Goal: Transaction & Acquisition: Book appointment/travel/reservation

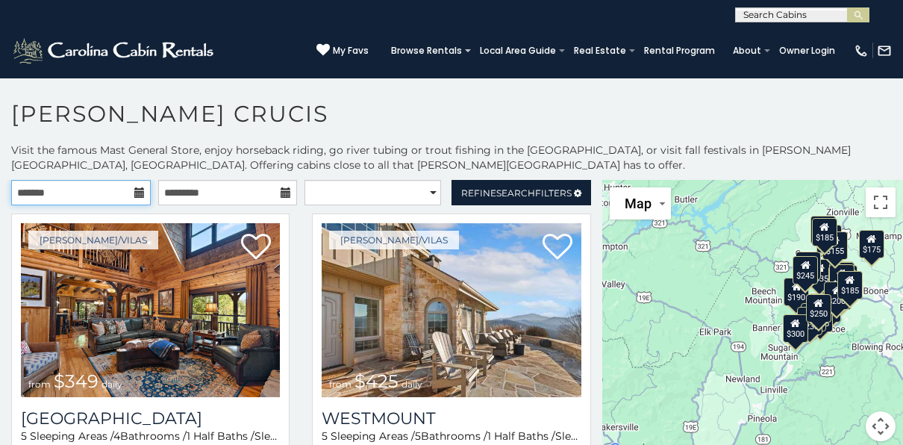
click at [81, 196] on input "text" at bounding box center [81, 192] width 140 height 25
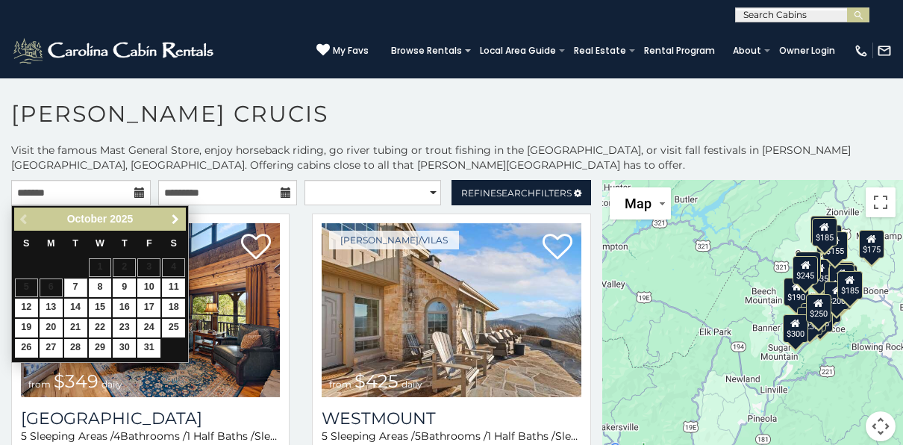
click at [180, 218] on span "Next" at bounding box center [175, 220] width 12 height 12
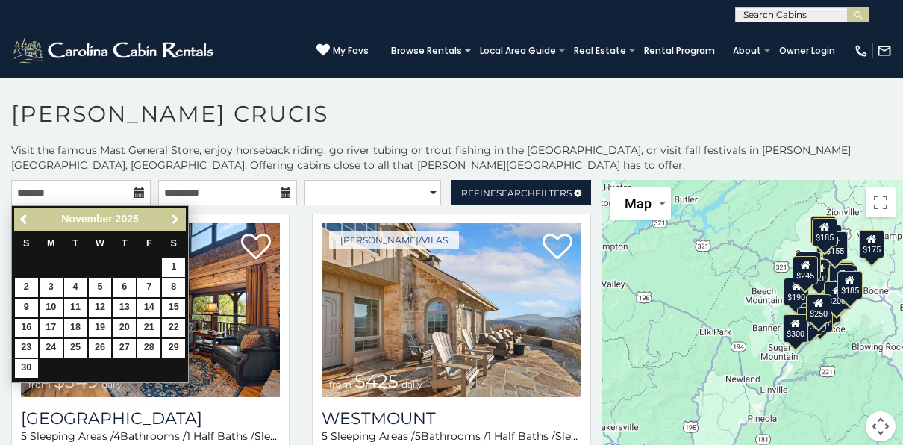
click at [179, 218] on span "Next" at bounding box center [175, 220] width 12 height 12
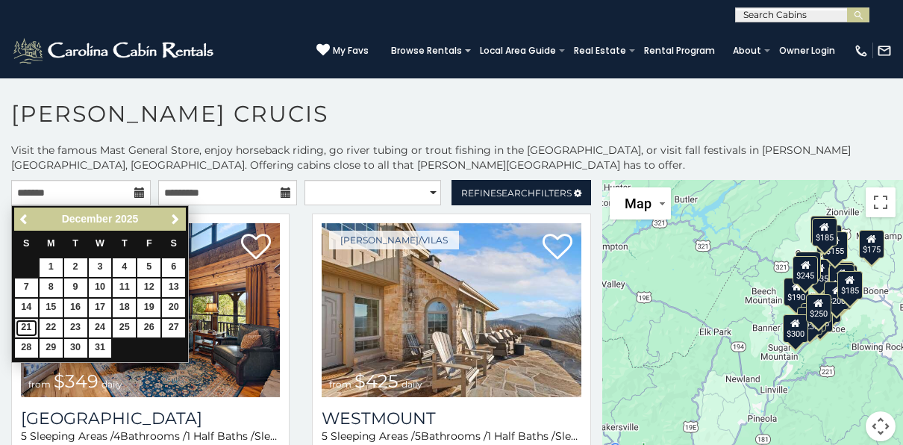
click at [30, 327] on link "21" at bounding box center [26, 328] width 23 height 19
type input "**********"
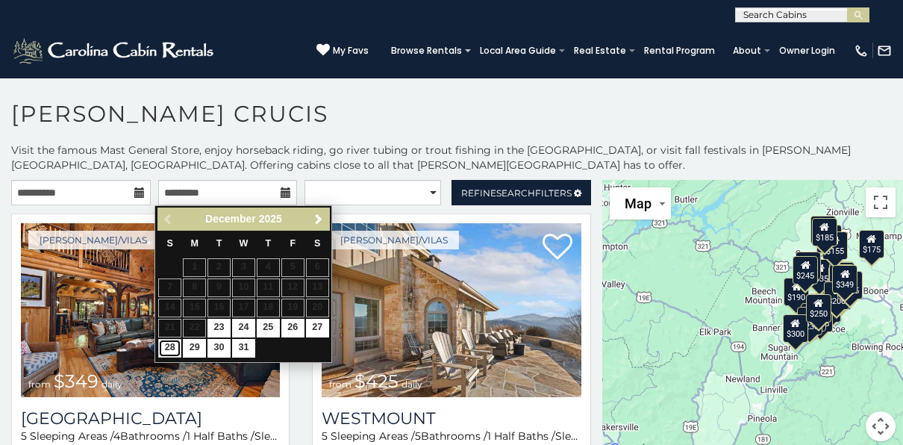
drag, startPoint x: 172, startPoint y: 343, endPoint x: 172, endPoint y: 333, distance: 10.5
click at [172, 343] on link "28" at bounding box center [169, 348] width 23 height 19
type input "**********"
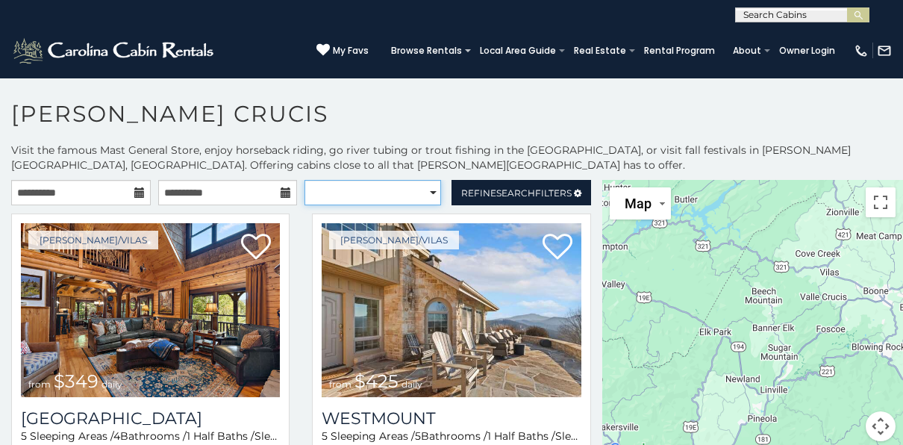
click at [352, 193] on select "**********" at bounding box center [373, 192] width 136 height 25
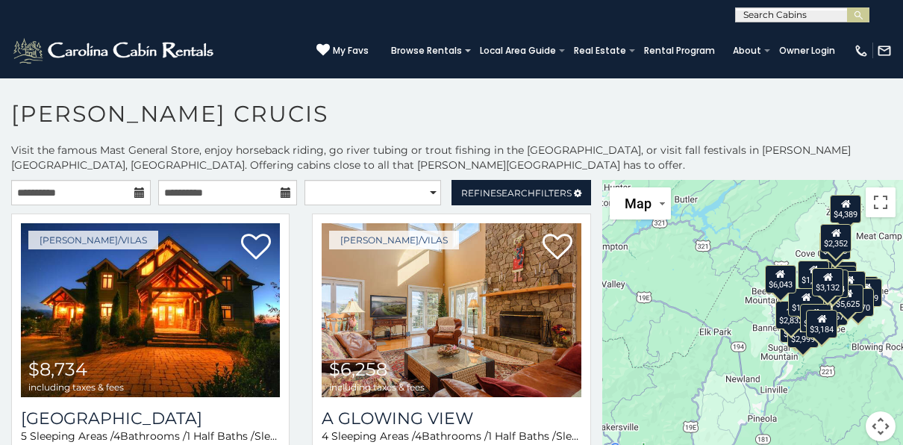
click at [381, 153] on p "Visit the famous Mast General Store, enjoy horseback riding, go river tubing or…" at bounding box center [451, 158] width 903 height 30
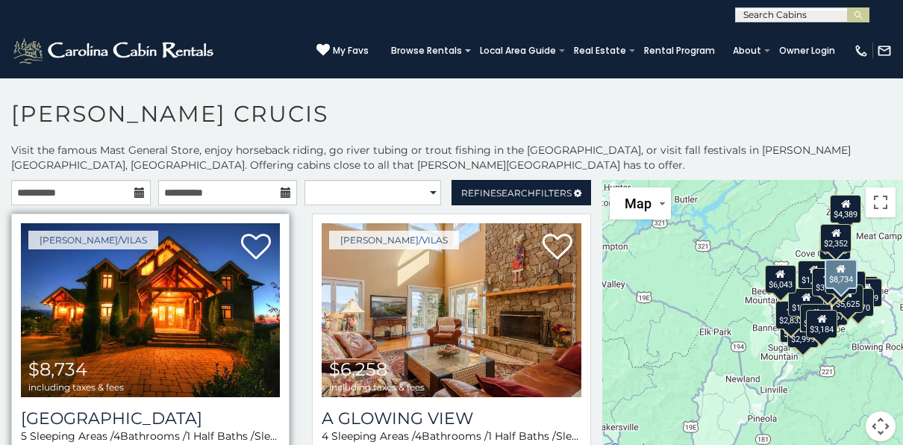
scroll to position [75, 0]
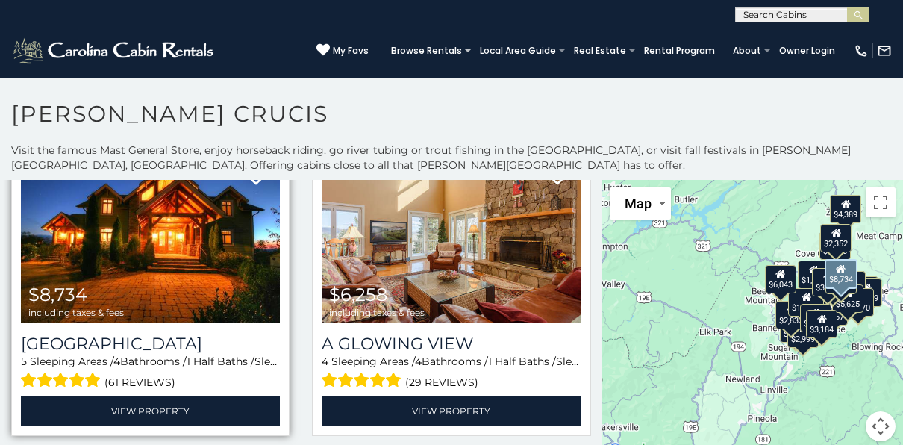
click at [157, 264] on img at bounding box center [150, 236] width 259 height 174
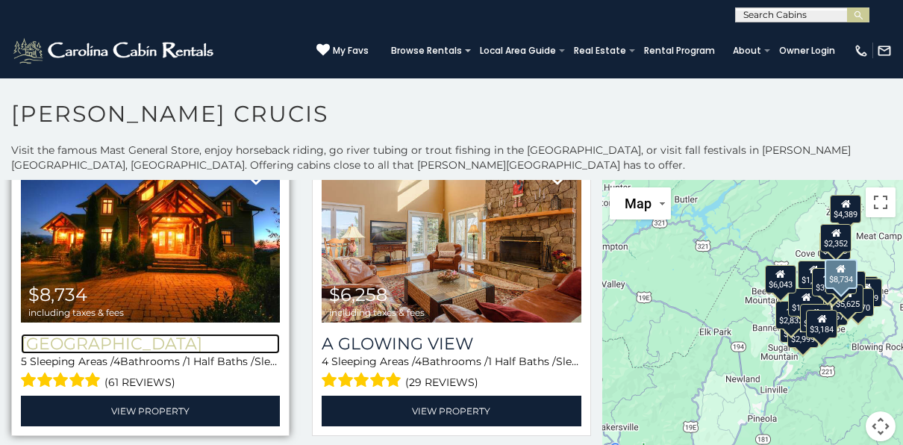
click at [157, 337] on h3 "[GEOGRAPHIC_DATA]" at bounding box center [150, 344] width 259 height 20
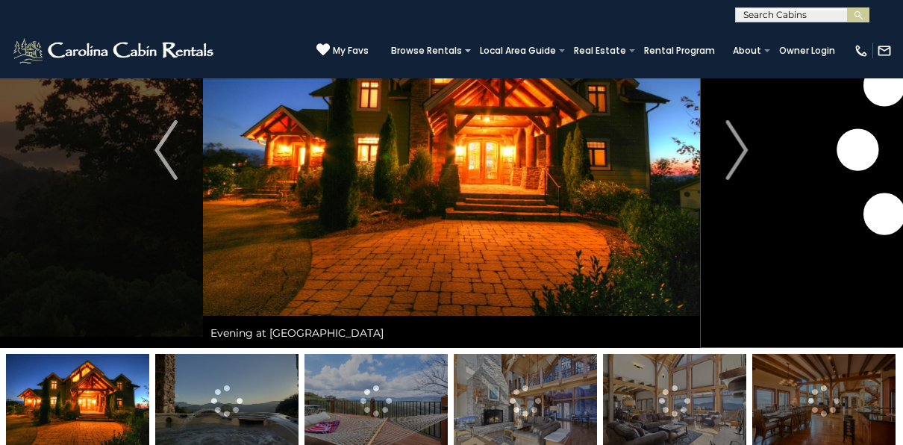
scroll to position [149, 0]
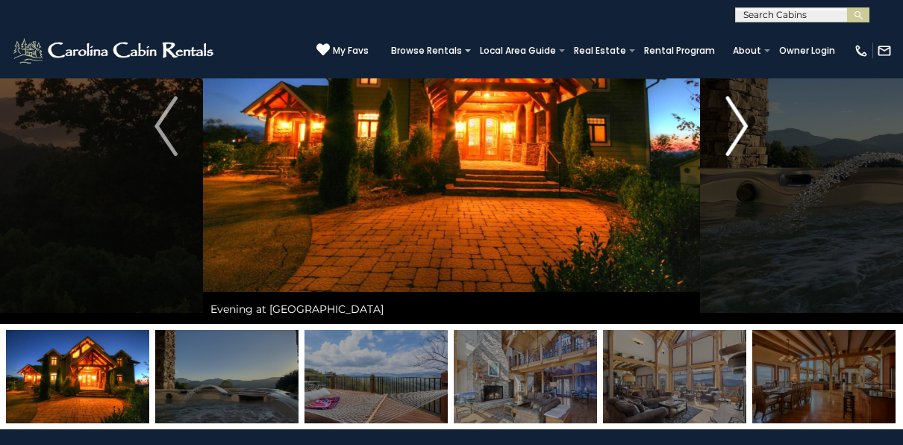
click at [733, 125] on img "Next" at bounding box center [737, 126] width 22 height 60
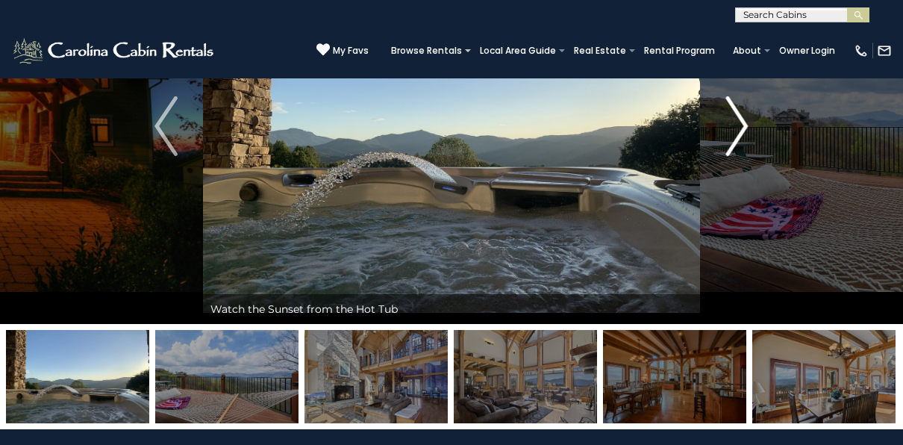
click at [716, 145] on button "Next" at bounding box center [737, 126] width 75 height 396
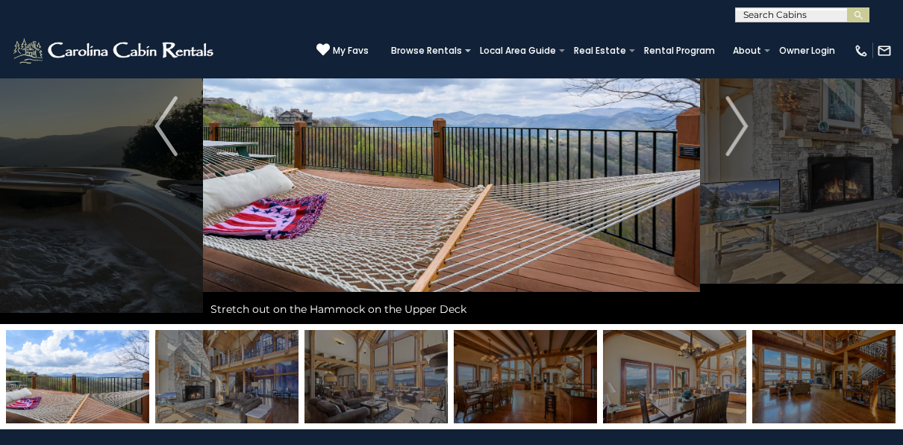
click at [249, 373] on img at bounding box center [226, 376] width 143 height 93
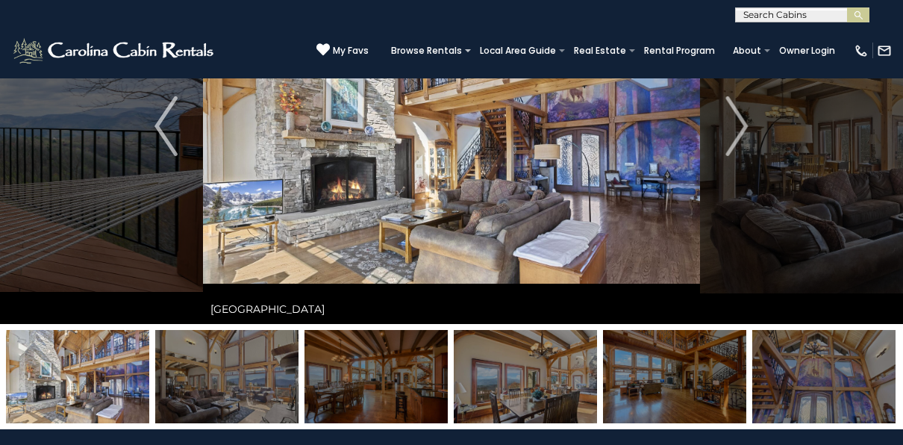
click at [352, 372] on img at bounding box center [376, 376] width 143 height 93
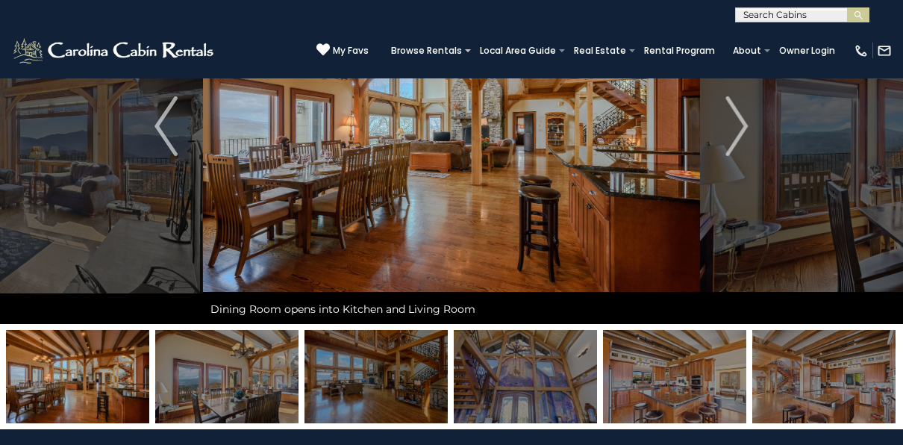
click at [396, 365] on img at bounding box center [376, 376] width 143 height 93
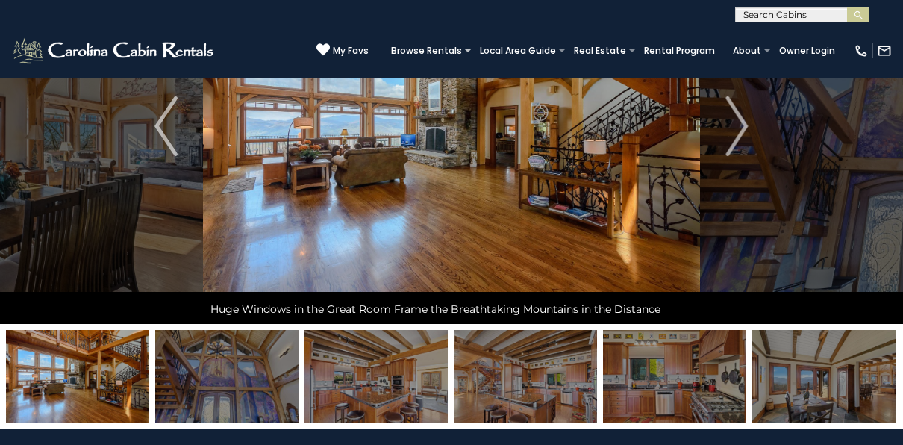
click at [358, 373] on img at bounding box center [376, 376] width 143 height 93
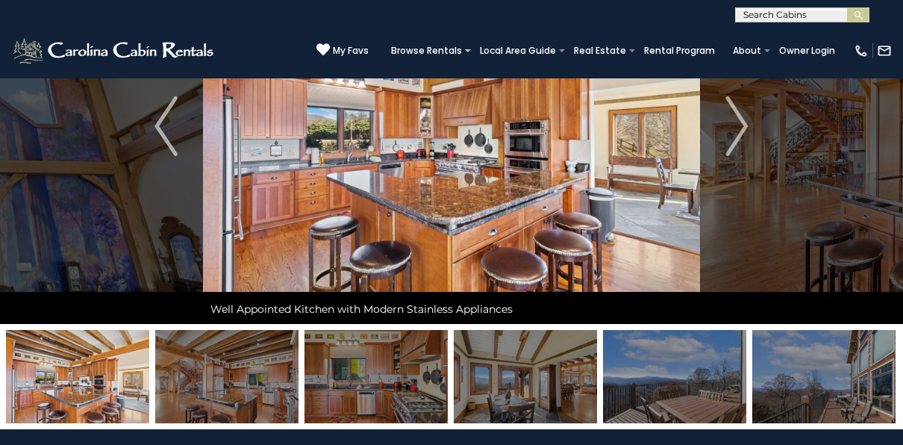
click at [383, 381] on img at bounding box center [376, 376] width 143 height 93
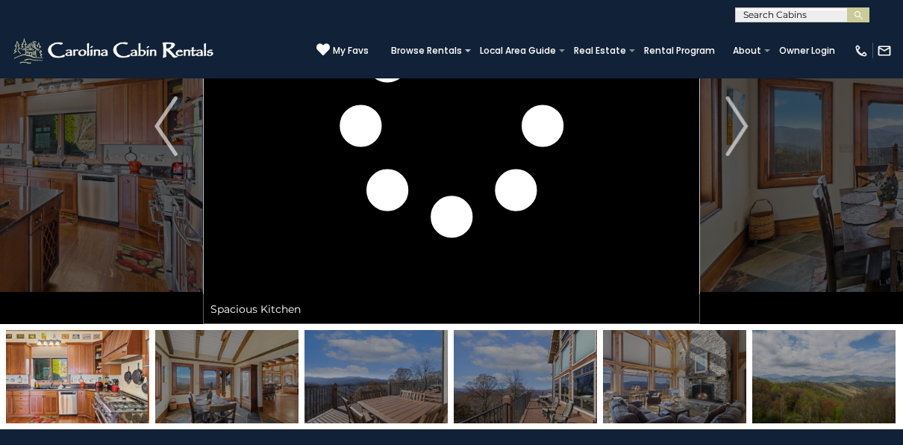
click at [240, 384] on img at bounding box center [226, 376] width 143 height 93
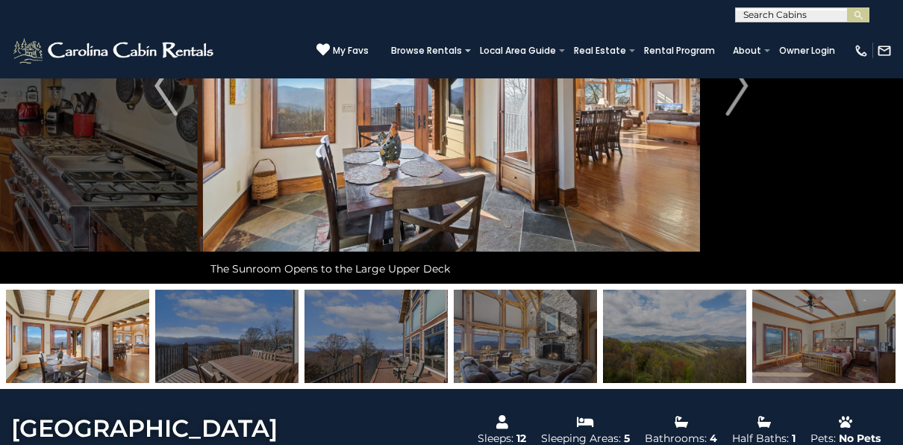
scroll to position [224, 0]
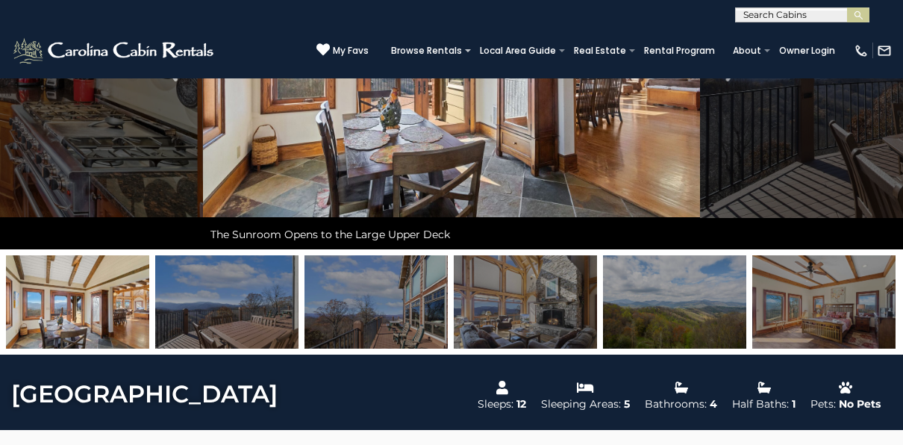
click at [799, 297] on img at bounding box center [824, 301] width 143 height 93
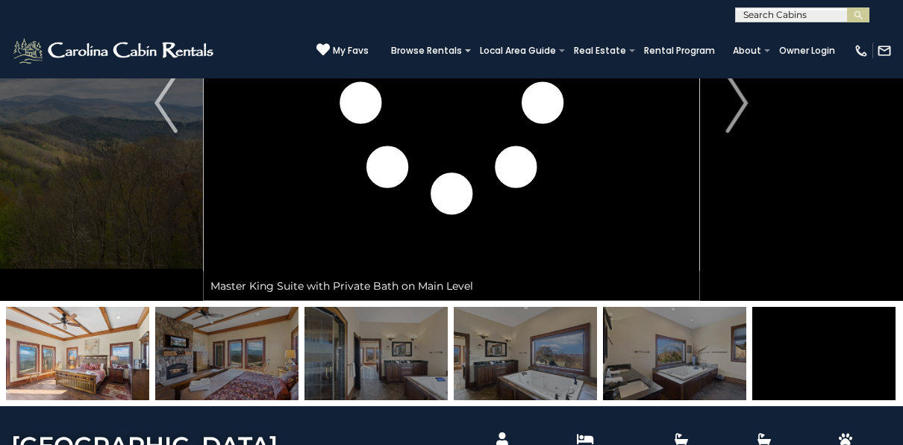
scroll to position [149, 0]
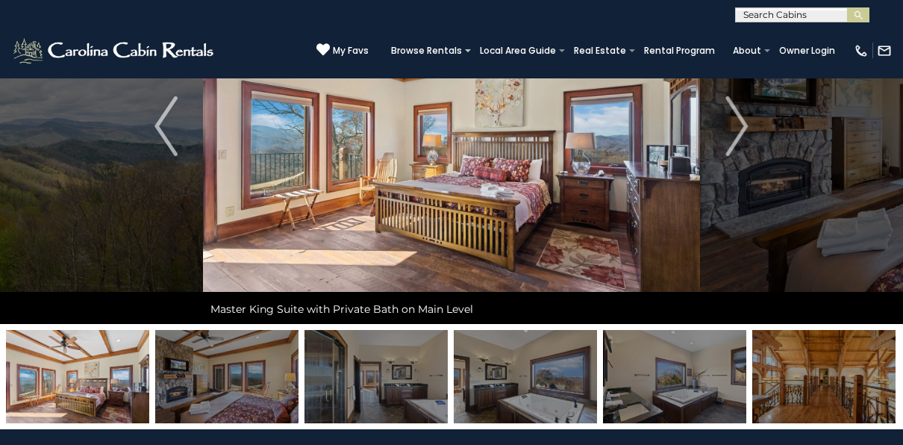
click at [364, 370] on img at bounding box center [376, 376] width 143 height 93
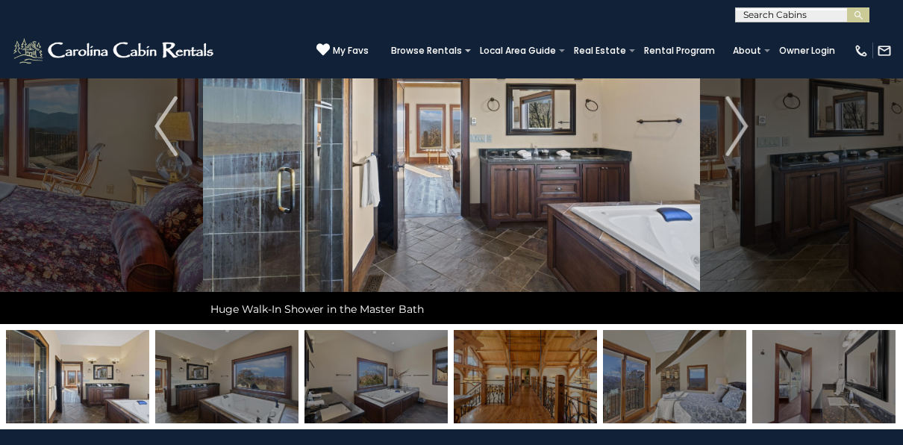
click at [507, 376] on img at bounding box center [525, 376] width 143 height 93
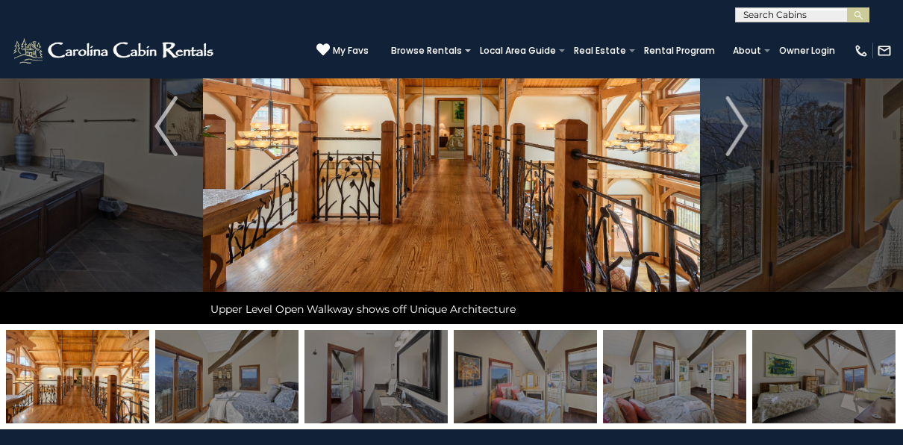
click at [579, 384] on img at bounding box center [525, 376] width 143 height 93
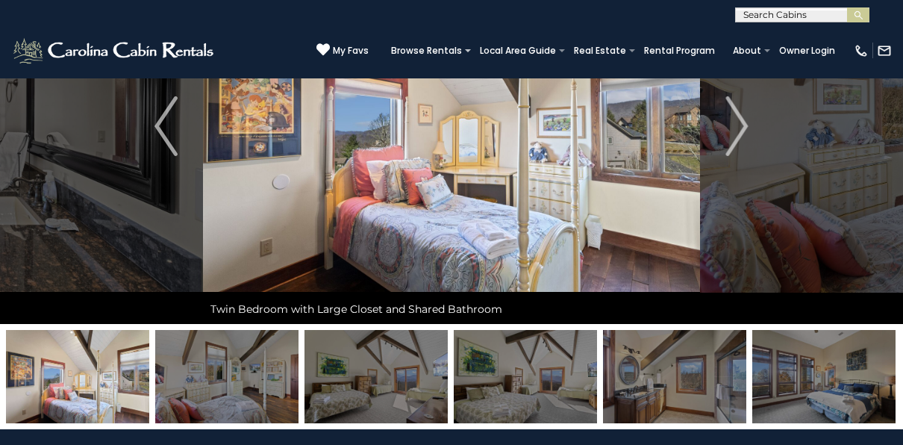
click at [648, 384] on img at bounding box center [674, 376] width 143 height 93
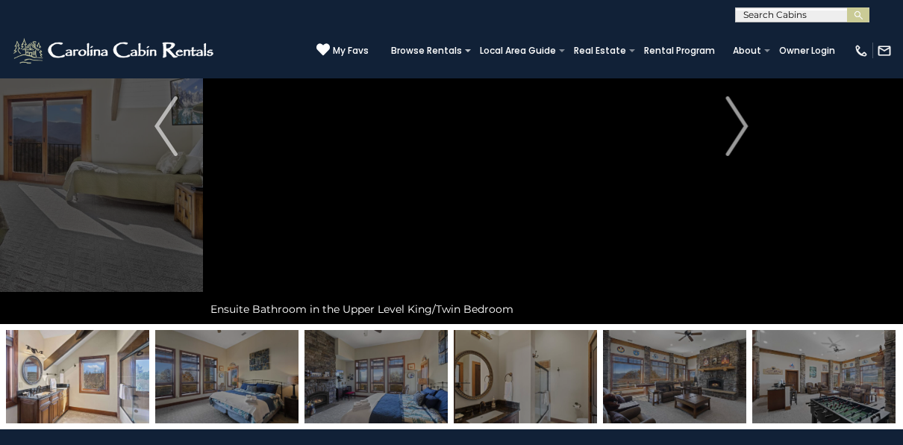
scroll to position [373, 0]
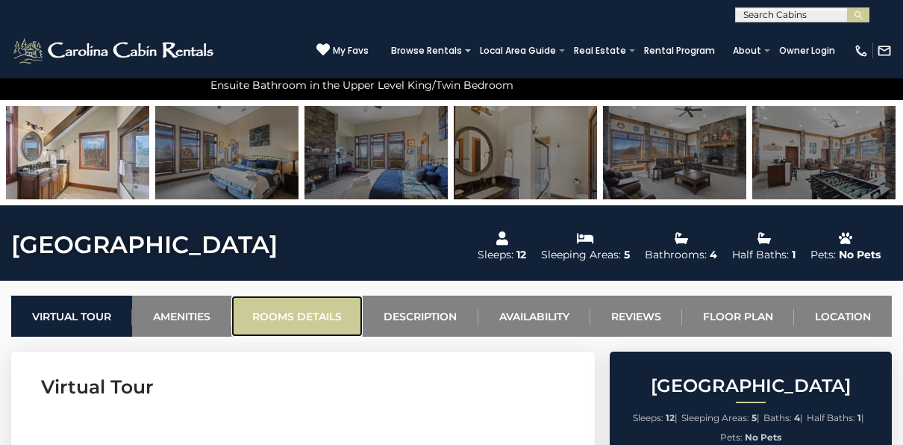
click at [286, 312] on link "Rooms Details" at bounding box center [296, 316] width 131 height 41
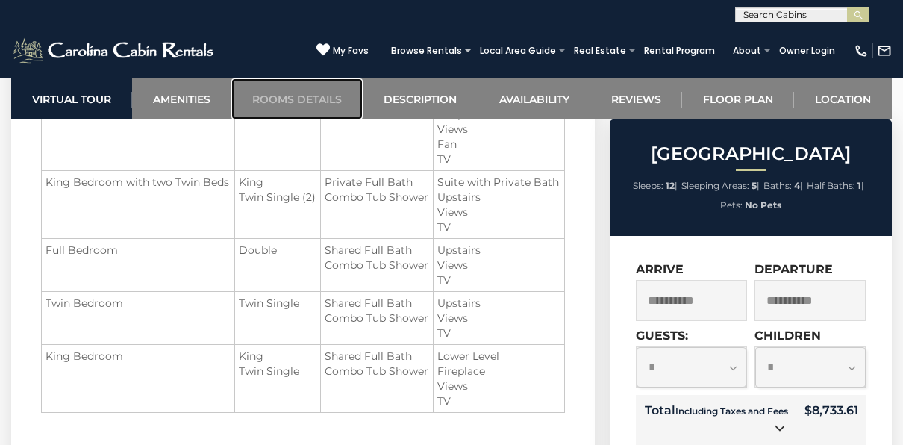
scroll to position [1807, 0]
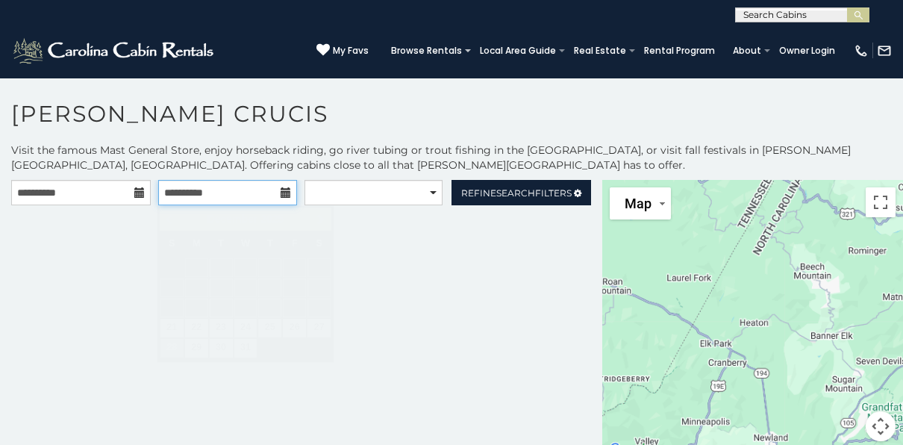
click at [271, 196] on input "**********" at bounding box center [228, 192] width 140 height 25
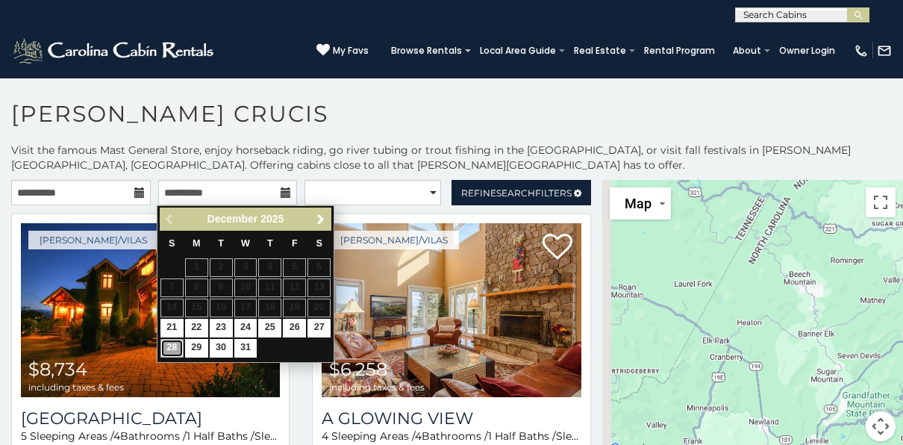
click at [175, 346] on link "28" at bounding box center [172, 348] width 23 height 19
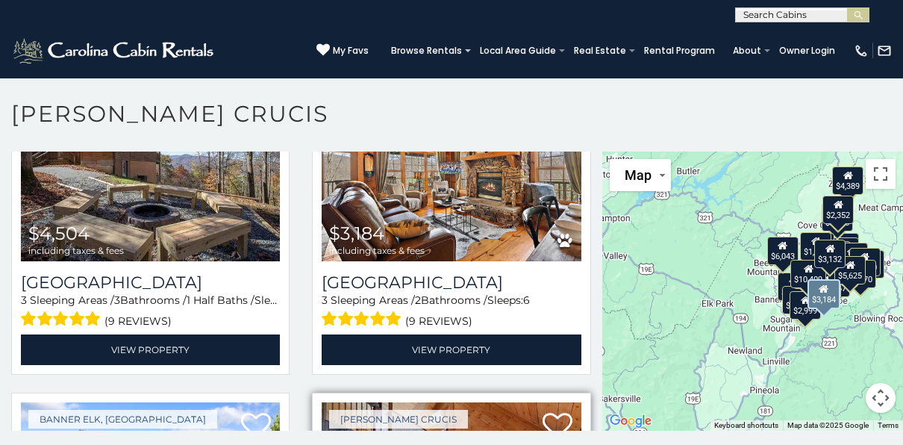
scroll to position [4255, 0]
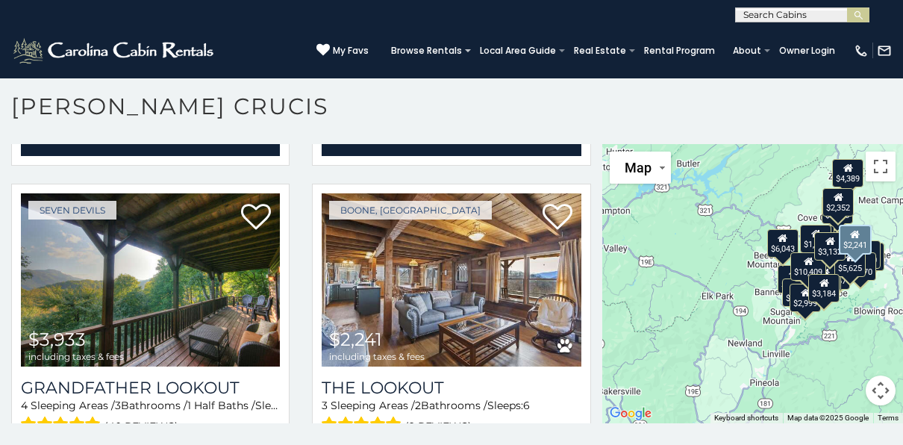
scroll to position [4720, 0]
